Goal: Information Seeking & Learning: Learn about a topic

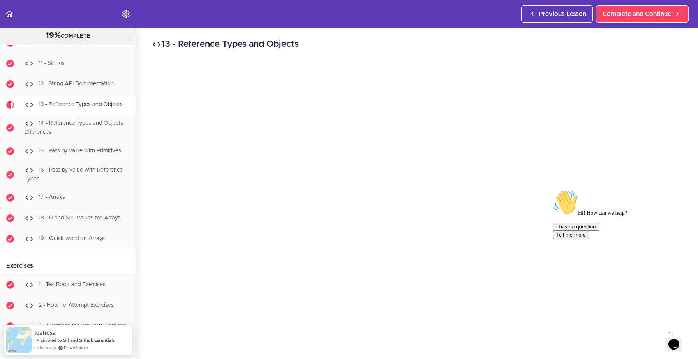
scroll to position [36, 0]
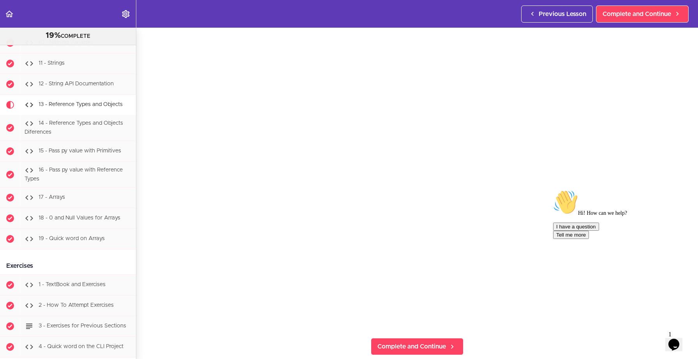
click at [553, 239] on div "Hi! How can we help? I have a question Tell me more" at bounding box center [623, 214] width 140 height 49
click at [562, 239] on div "I have a question Tell me more" at bounding box center [623, 230] width 140 height 16
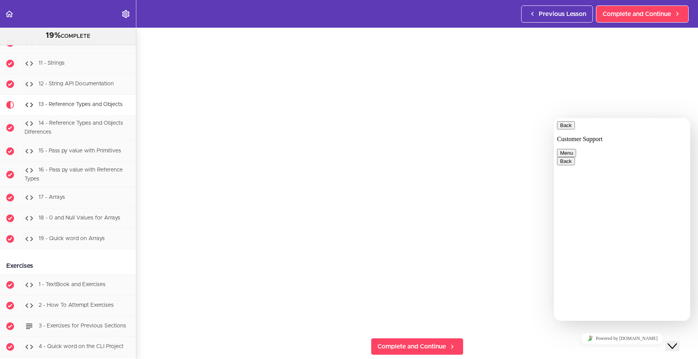
click at [677, 343] on icon "$i18n('chat', 'chat_widget')" at bounding box center [672, 345] width 9 height 5
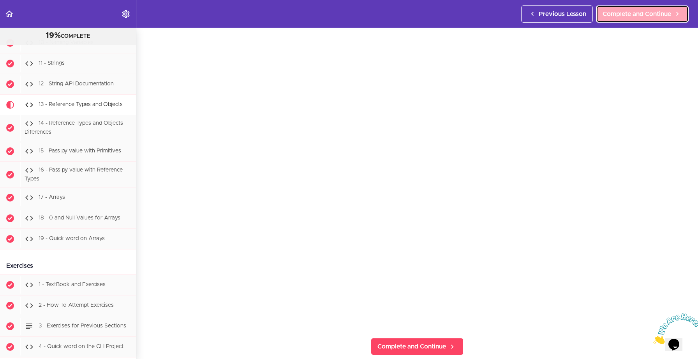
click at [640, 17] on span "Complete and Continue" at bounding box center [636, 13] width 69 height 9
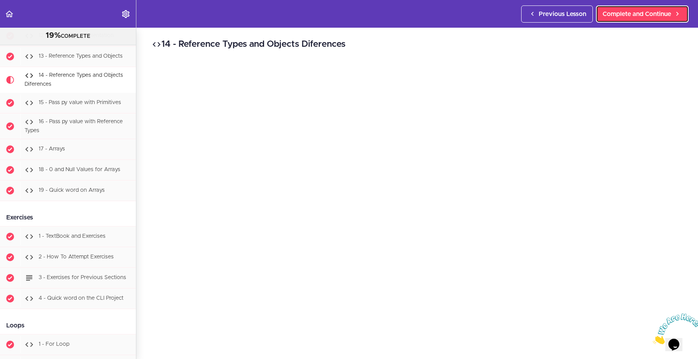
scroll to position [968, 0]
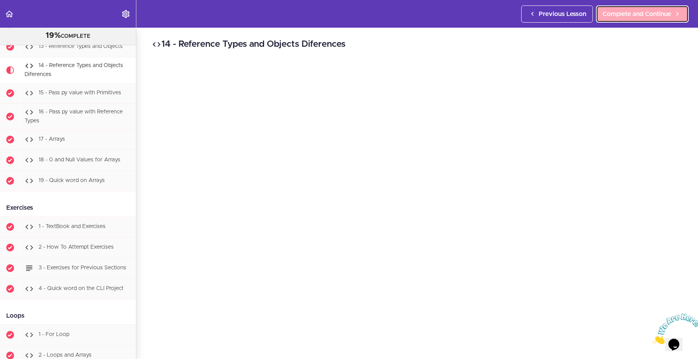
click at [636, 14] on span "Complete and Continue" at bounding box center [636, 13] width 69 height 9
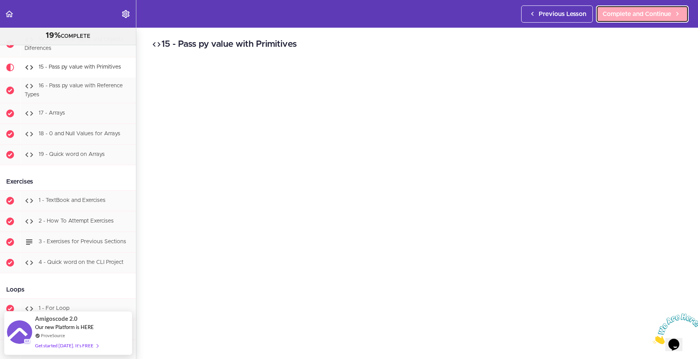
click at [632, 18] on span "Complete and Continue" at bounding box center [636, 13] width 69 height 9
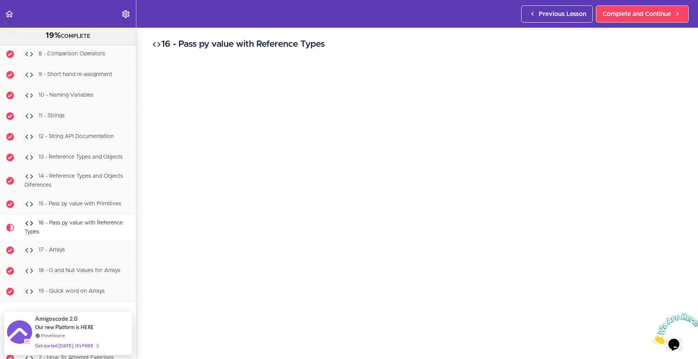
scroll to position [832, 0]
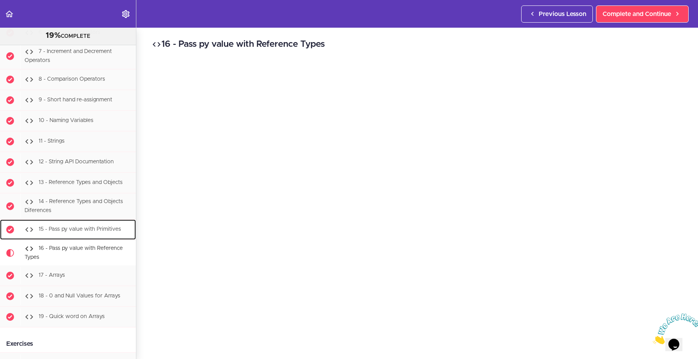
click at [105, 228] on span "15 - Pass py value with Primitives" at bounding box center [80, 228] width 83 height 5
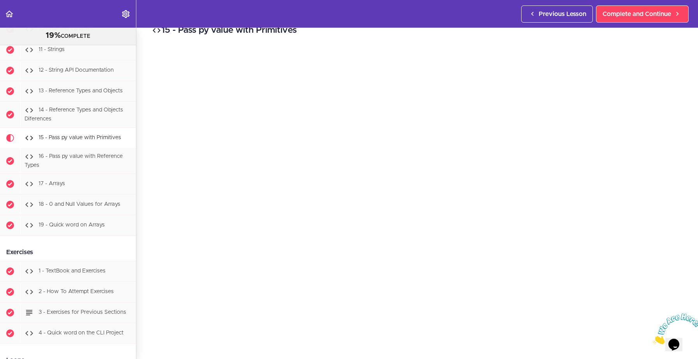
scroll to position [15, 0]
click at [646, 15] on span "Complete and Continue" at bounding box center [636, 13] width 69 height 9
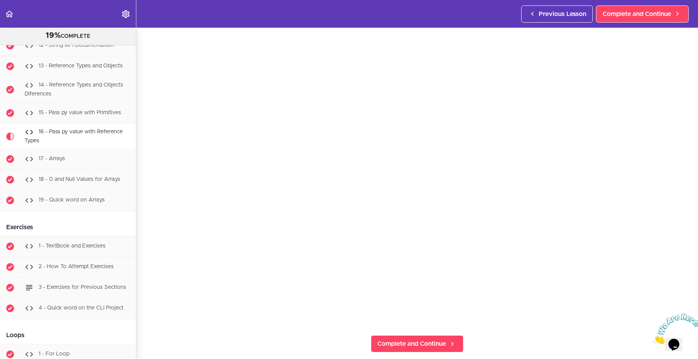
scroll to position [40, 0]
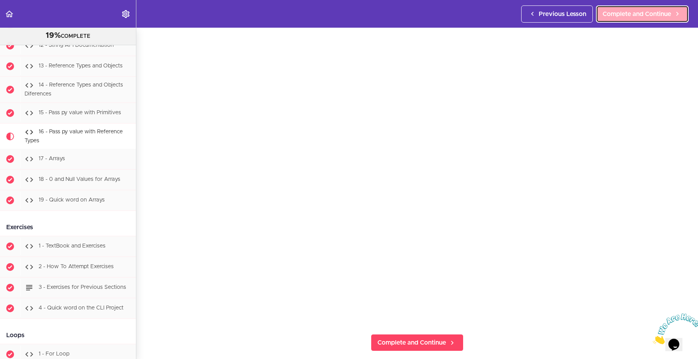
click at [630, 20] on link "Complete and Continue" at bounding box center [642, 13] width 93 height 17
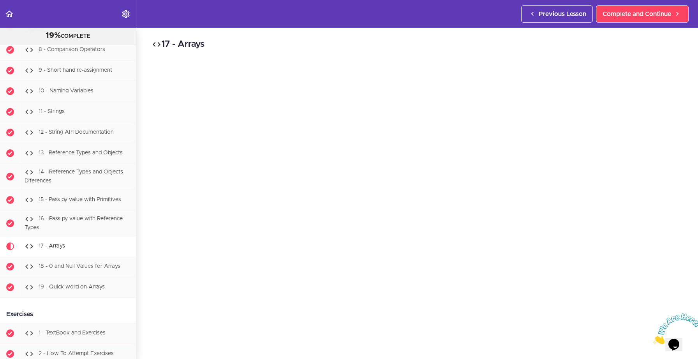
scroll to position [922, 0]
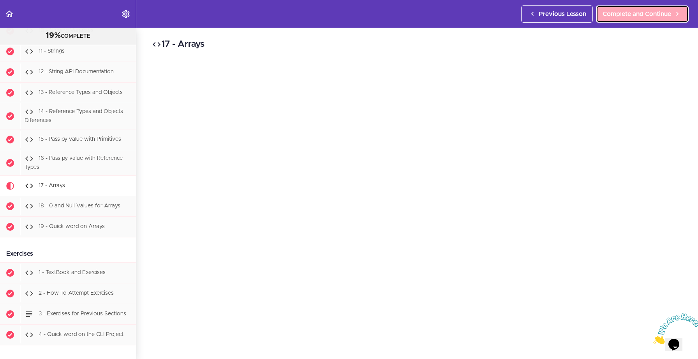
click at [649, 16] on span "Complete and Continue" at bounding box center [636, 13] width 69 height 9
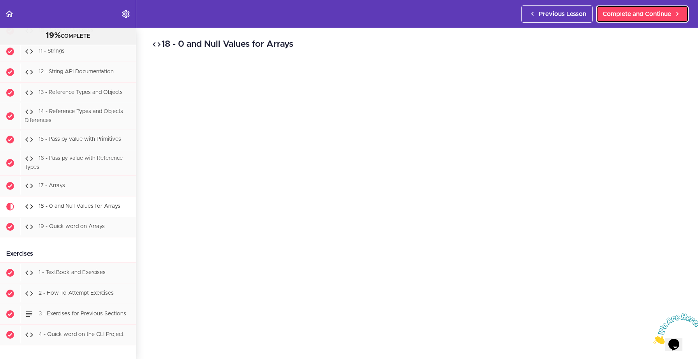
scroll to position [1061, 0]
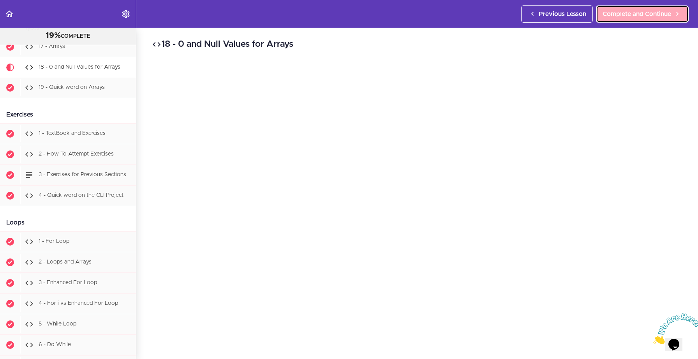
click at [611, 12] on span "Complete and Continue" at bounding box center [636, 13] width 69 height 9
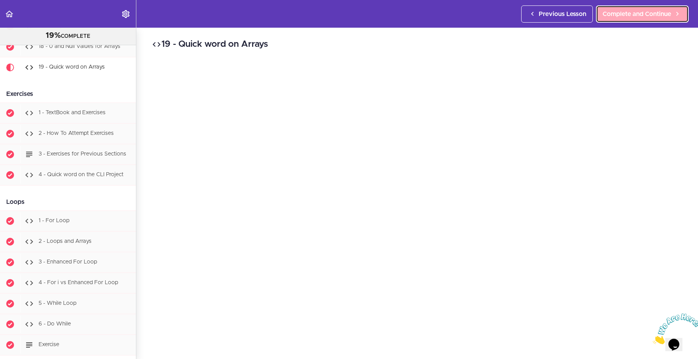
click at [615, 15] on span "Complete and Continue" at bounding box center [636, 13] width 69 height 9
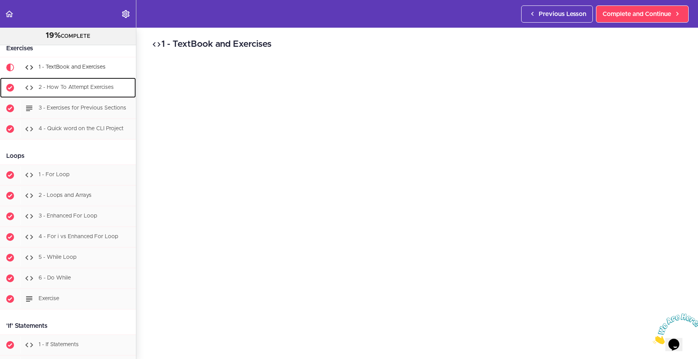
click at [70, 88] on span "2 - How To Attempt Exercises" at bounding box center [76, 87] width 75 height 5
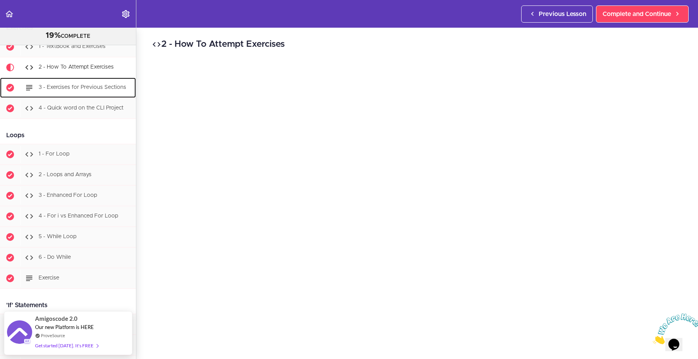
click at [87, 88] on span "3 - Exercises for Previous Sections" at bounding box center [83, 87] width 88 height 5
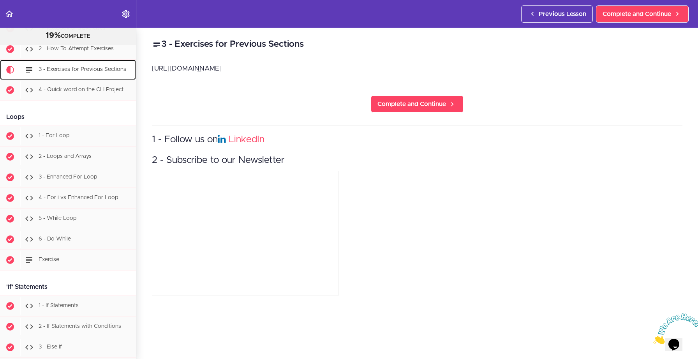
scroll to position [1169, 0]
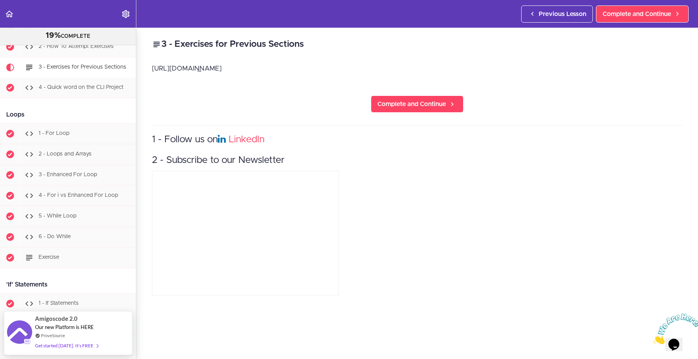
click at [280, 70] on p "[URL][DOMAIN_NAME]" at bounding box center [417, 69] width 530 height 12
drag, startPoint x: 361, startPoint y: 65, endPoint x: 151, endPoint y: 69, distance: 209.9
click at [151, 69] on div "3 - Exercises for Previous Sections [URL][DOMAIN_NAME] Complete and Continue 1 …" at bounding box center [417, 193] width 562 height 331
copy p "[URL][DOMAIN_NAME]"
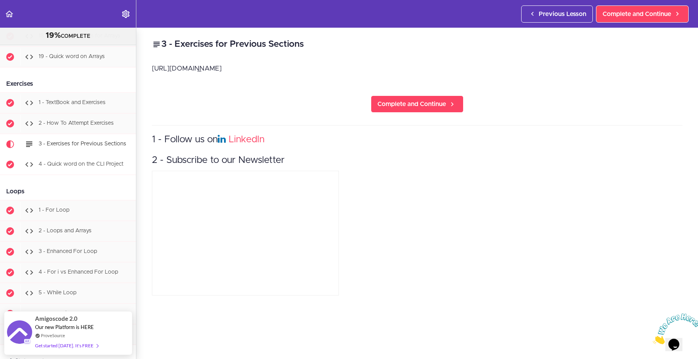
scroll to position [1078, 0]
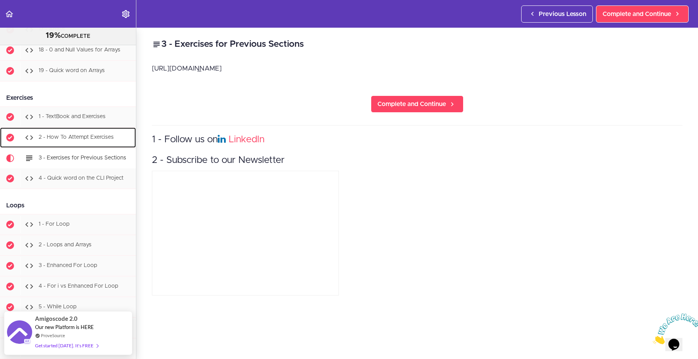
click at [95, 137] on span "2 - How To Attempt Exercises" at bounding box center [76, 137] width 75 height 5
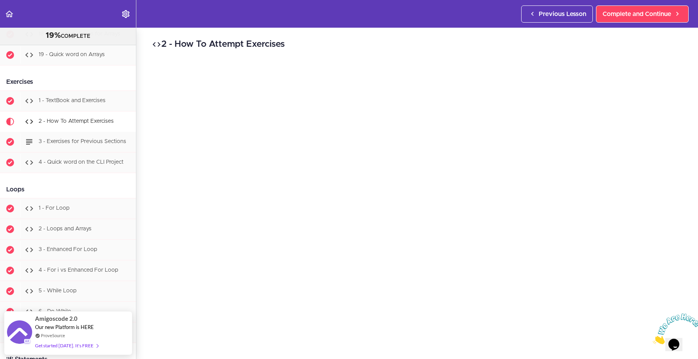
scroll to position [1090, 0]
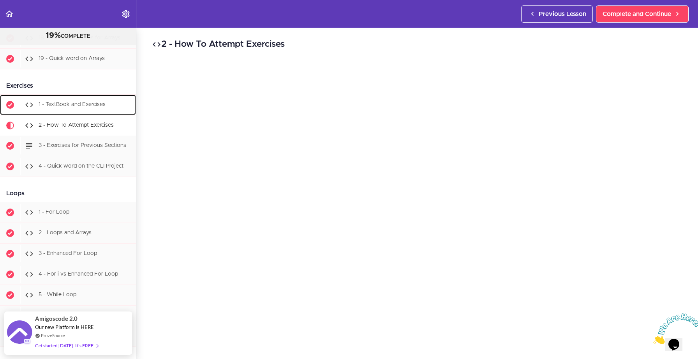
click at [86, 109] on div "1 - TextBook and Exercises" at bounding box center [78, 104] width 116 height 17
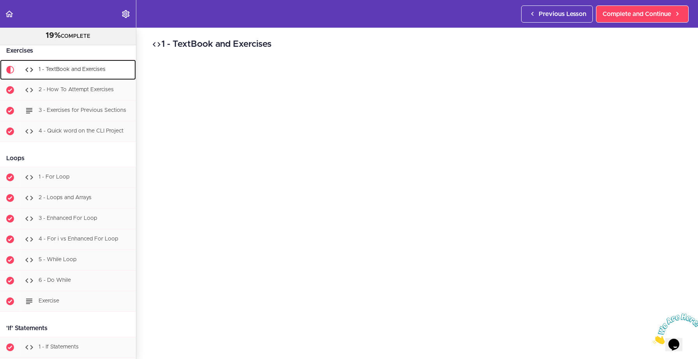
scroll to position [1128, 0]
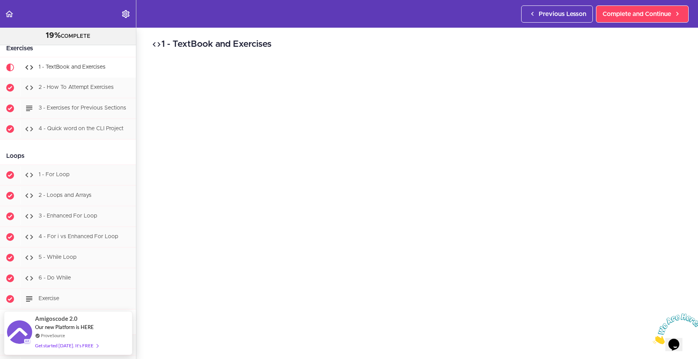
click at [653, 344] on img at bounding box center [677, 328] width 48 height 31
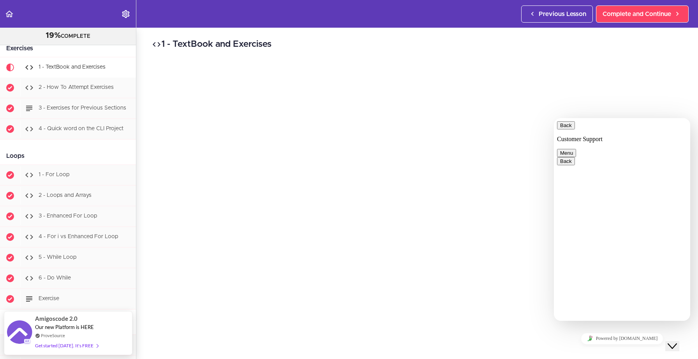
click at [674, 343] on icon "$i18n('chat', 'chat_widget')" at bounding box center [672, 345] width 9 height 5
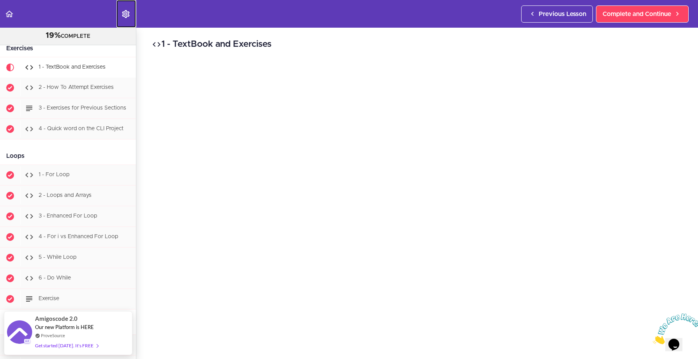
click at [130, 17] on icon "Settings Menu" at bounding box center [125, 13] width 9 height 9
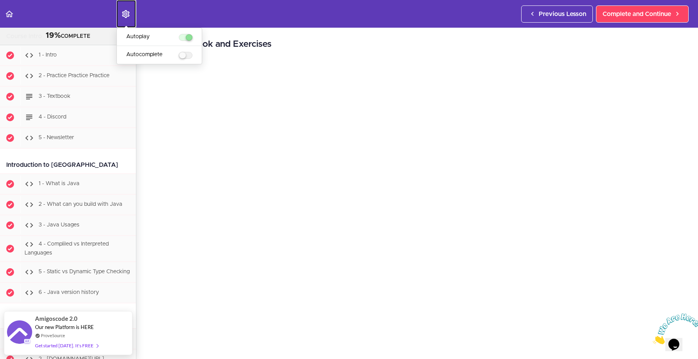
scroll to position [0, 0]
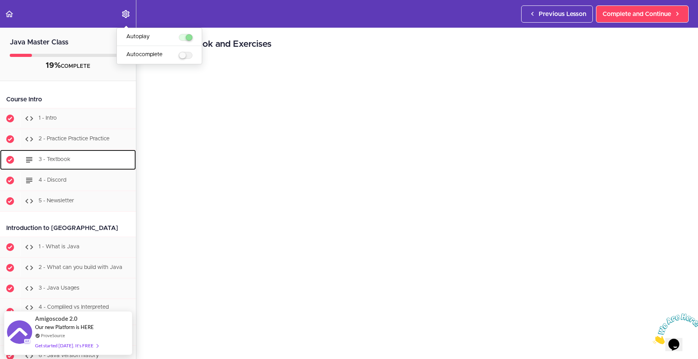
click at [78, 160] on div "3 - Textbook" at bounding box center [78, 159] width 116 height 17
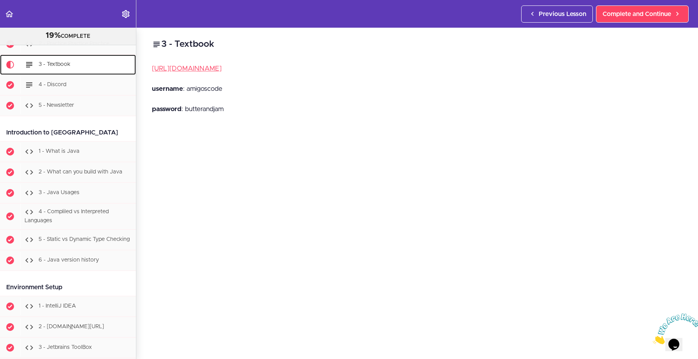
scroll to position [93, 0]
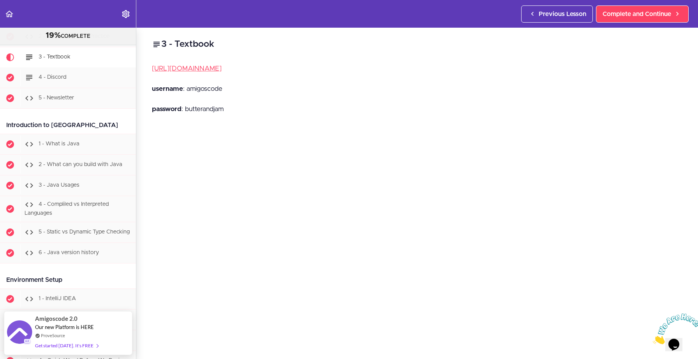
click at [212, 88] on p "username : amigoscode" at bounding box center [417, 89] width 530 height 12
copy p "amigoscode"
click at [202, 111] on p "password : [SECURITY_DATA]" at bounding box center [417, 109] width 530 height 12
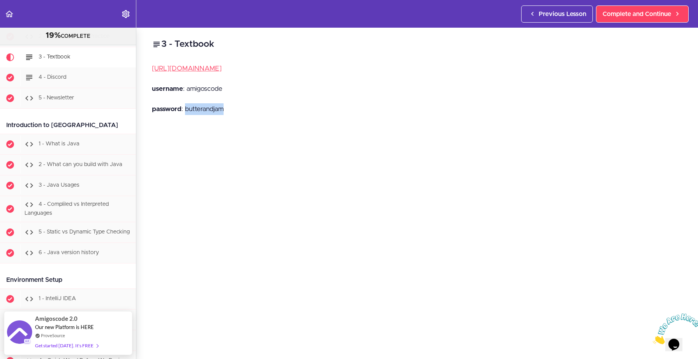
copy p "butterandjam"
click at [222, 70] on link "[URL][DOMAIN_NAME]" at bounding box center [187, 68] width 70 height 7
click at [203, 90] on p "username : amigoscode" at bounding box center [417, 89] width 530 height 12
copy p "amigoscode"
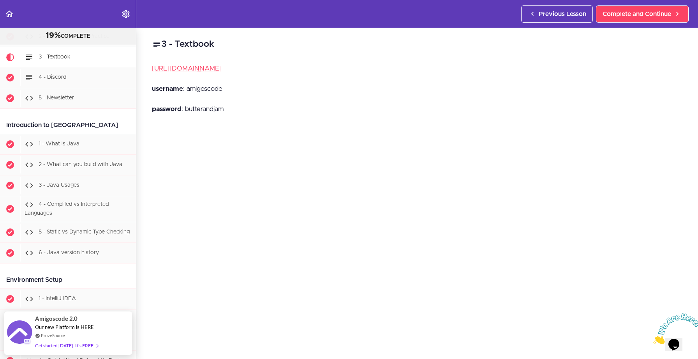
click at [222, 109] on p "password : [SECURITY_DATA]" at bounding box center [417, 109] width 530 height 12
click at [221, 109] on p "password : [SECURITY_DATA]" at bounding box center [417, 109] width 530 height 12
copy p "butterandjam"
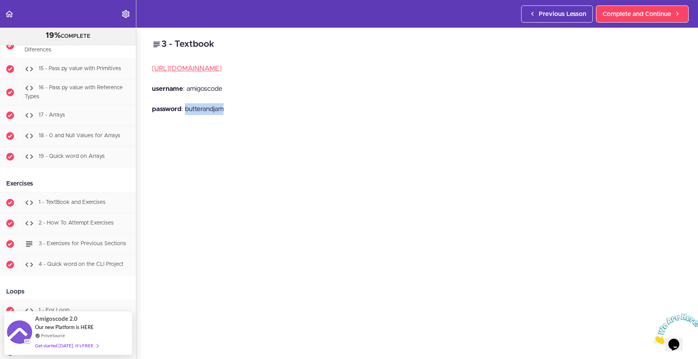
scroll to position [1026, 0]
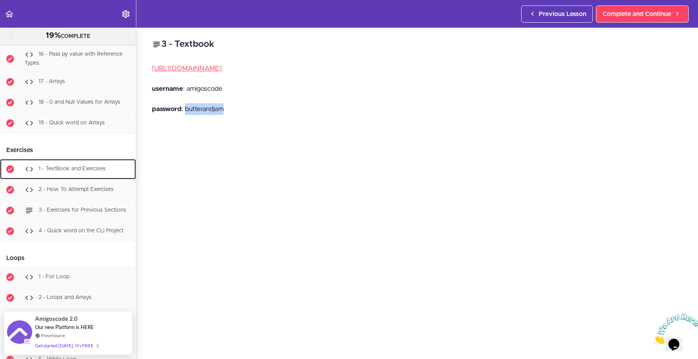
click at [80, 168] on span "1 - TextBook and Exercises" at bounding box center [72, 168] width 67 height 5
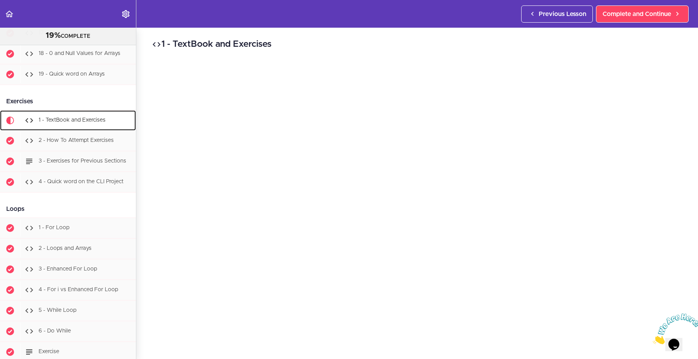
scroll to position [1128, 0]
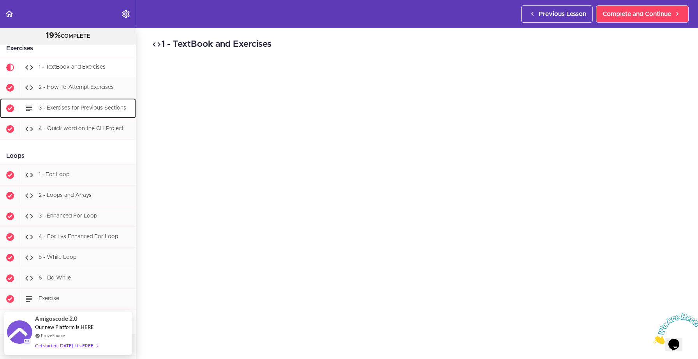
click at [86, 109] on span "3 - Exercises for Previous Sections" at bounding box center [83, 108] width 88 height 5
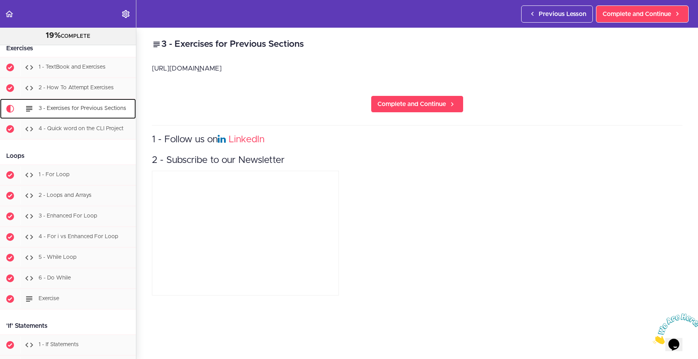
scroll to position [1169, 0]
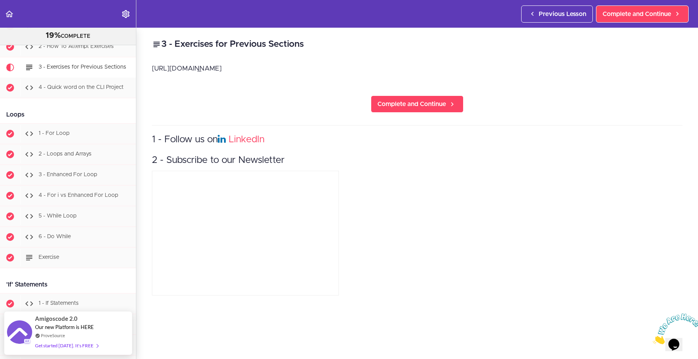
click at [215, 69] on p "[URL][DOMAIN_NAME]" at bounding box center [417, 69] width 530 height 12
copy div "[URL][DOMAIN_NAME] Complete and Continue"
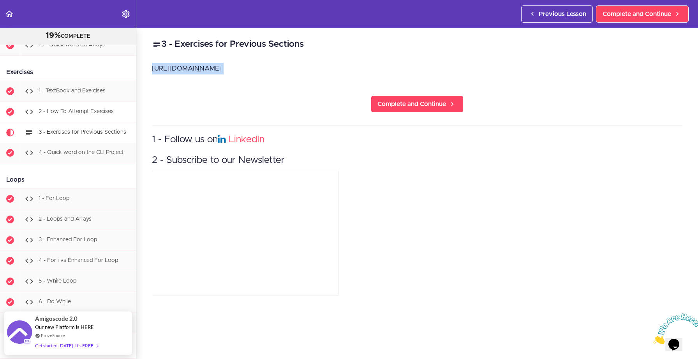
scroll to position [1104, 0]
click at [67, 116] on div "2 - How To Attempt Exercises" at bounding box center [78, 112] width 116 height 17
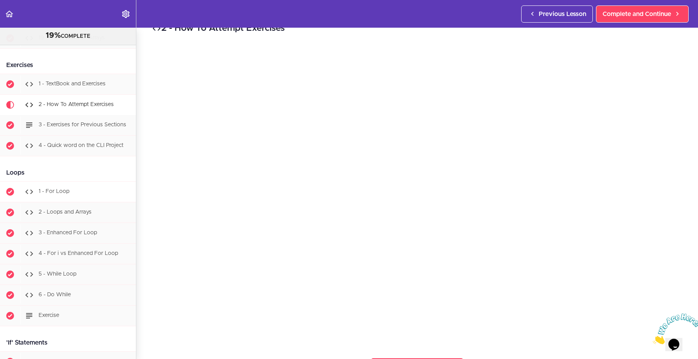
scroll to position [1111, 0]
click at [76, 146] on span "4 - Quick word on the CLI Project" at bounding box center [81, 145] width 85 height 5
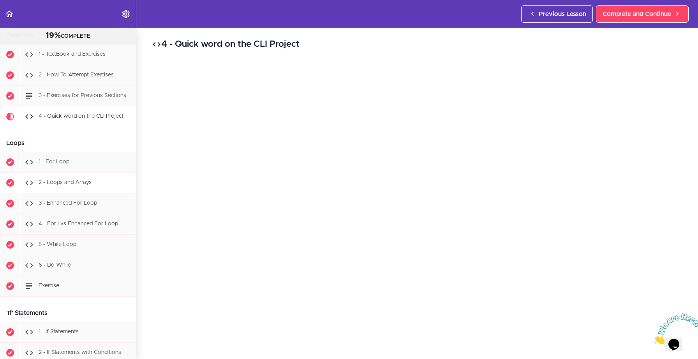
scroll to position [1186, 0]
